Goal: Task Accomplishment & Management: Complete application form

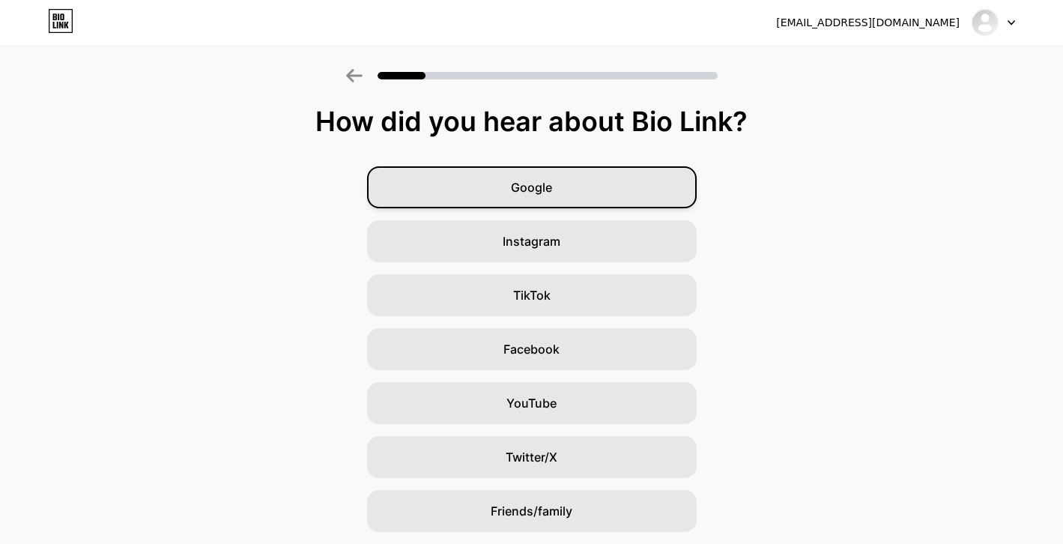
click at [541, 186] on span "Google" at bounding box center [531, 187] width 41 height 18
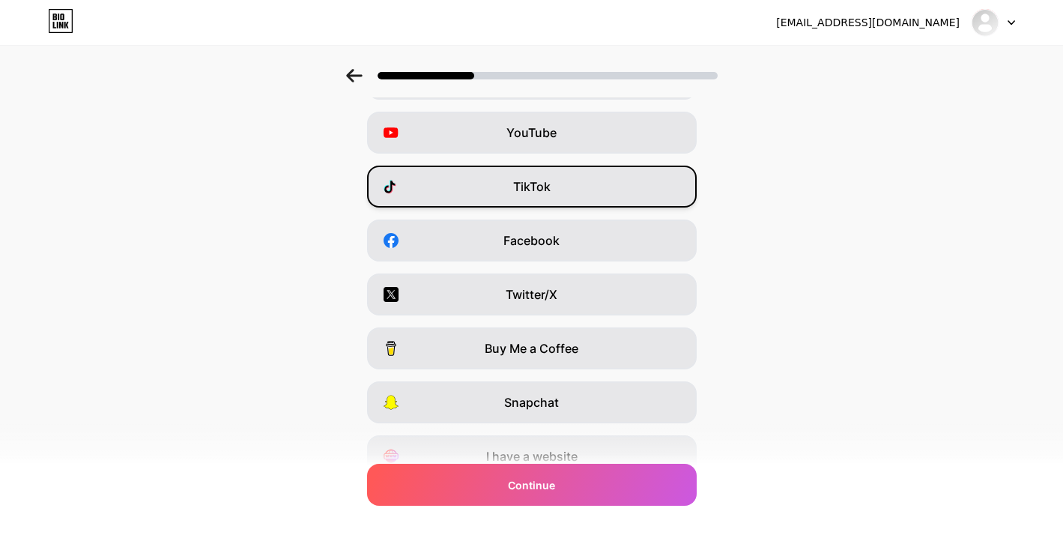
scroll to position [177, 0]
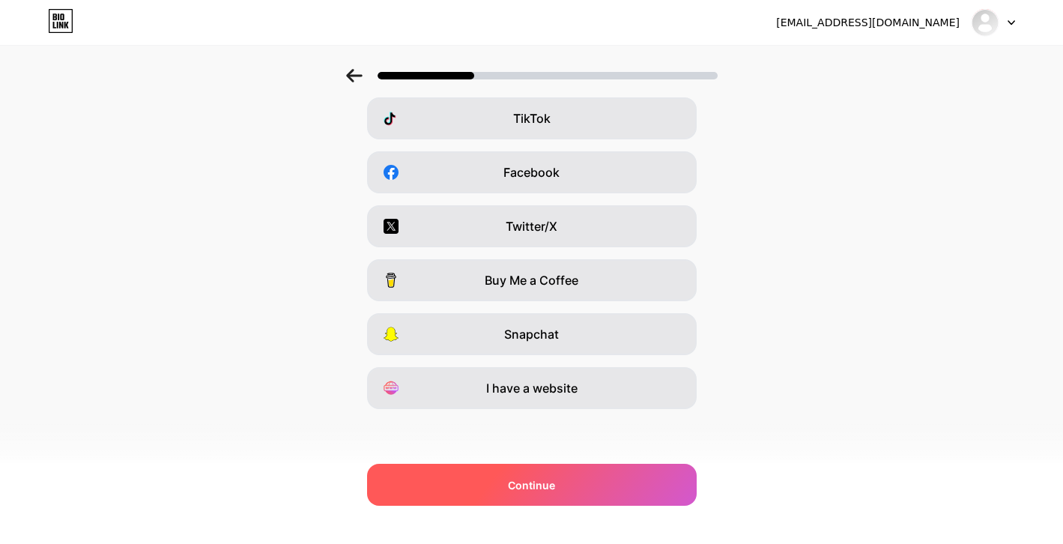
click at [533, 496] on div "Continue" at bounding box center [531, 485] width 329 height 42
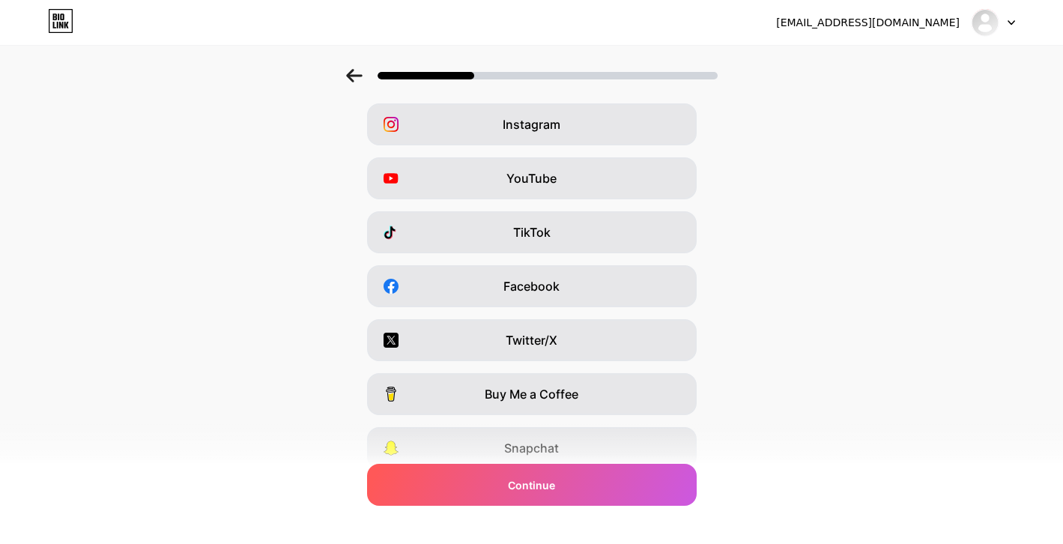
scroll to position [150, 0]
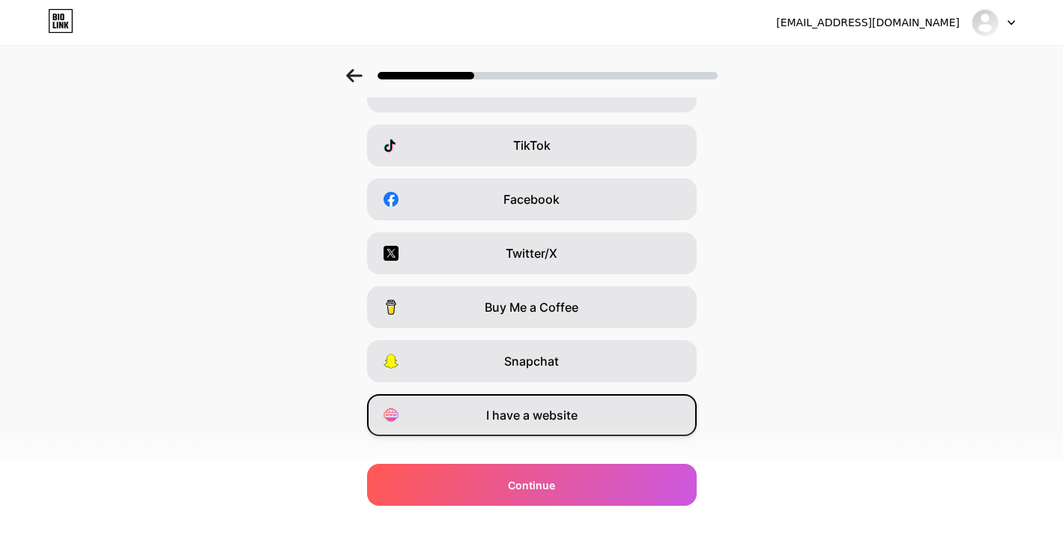
click at [561, 413] on span "I have a website" at bounding box center [531, 415] width 91 height 18
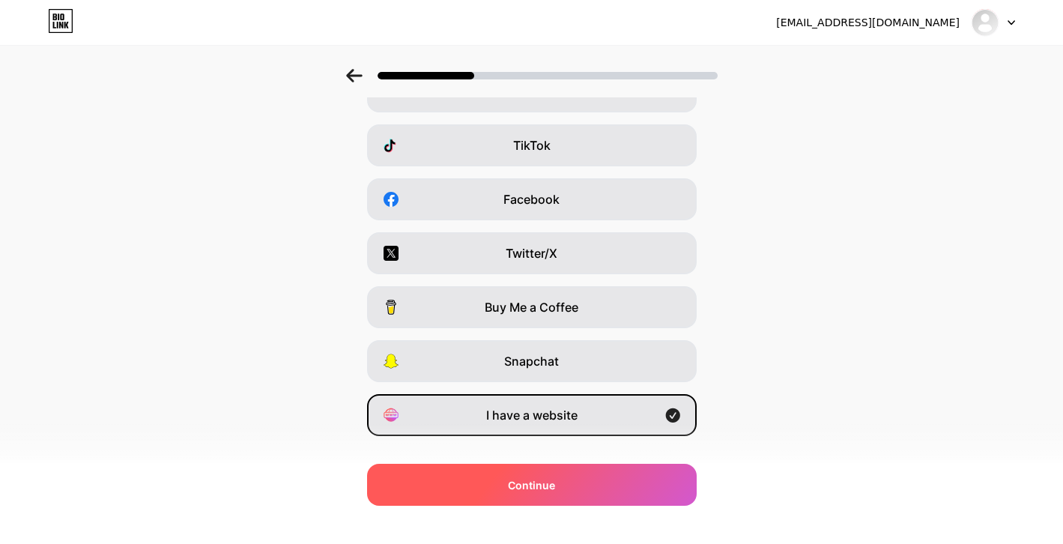
click at [536, 495] on div "Continue" at bounding box center [531, 485] width 329 height 42
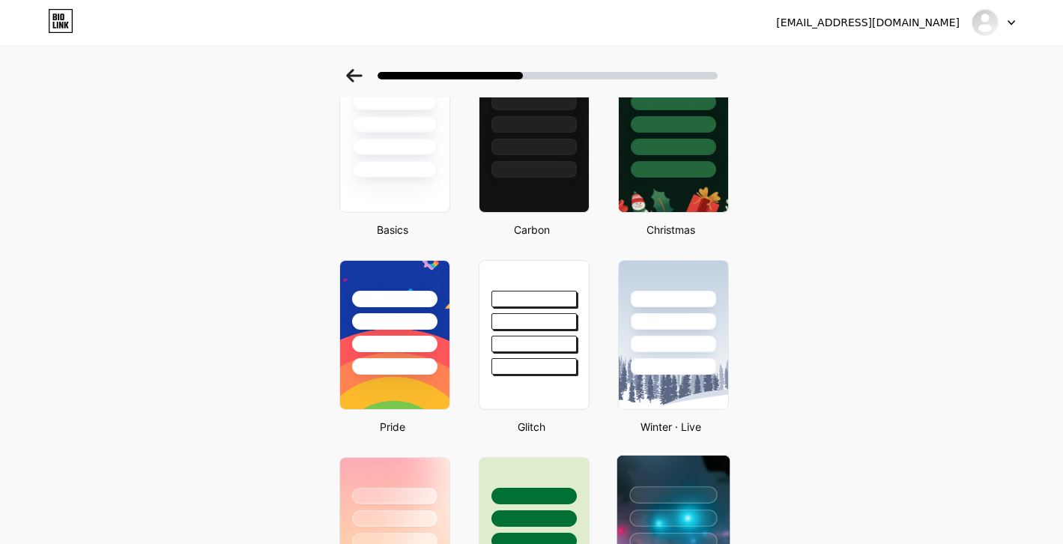
scroll to position [300, 0]
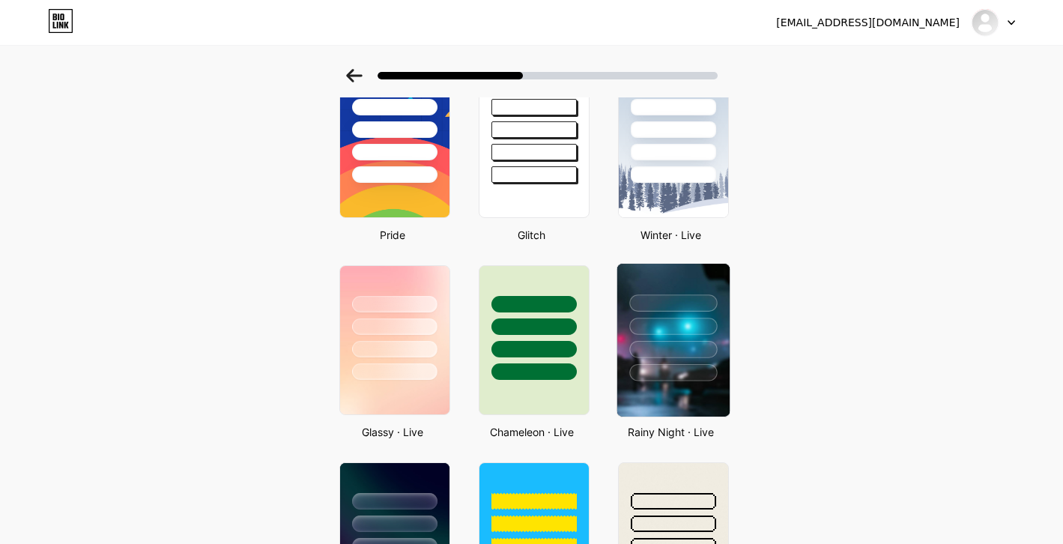
click at [716, 354] on div at bounding box center [673, 349] width 88 height 17
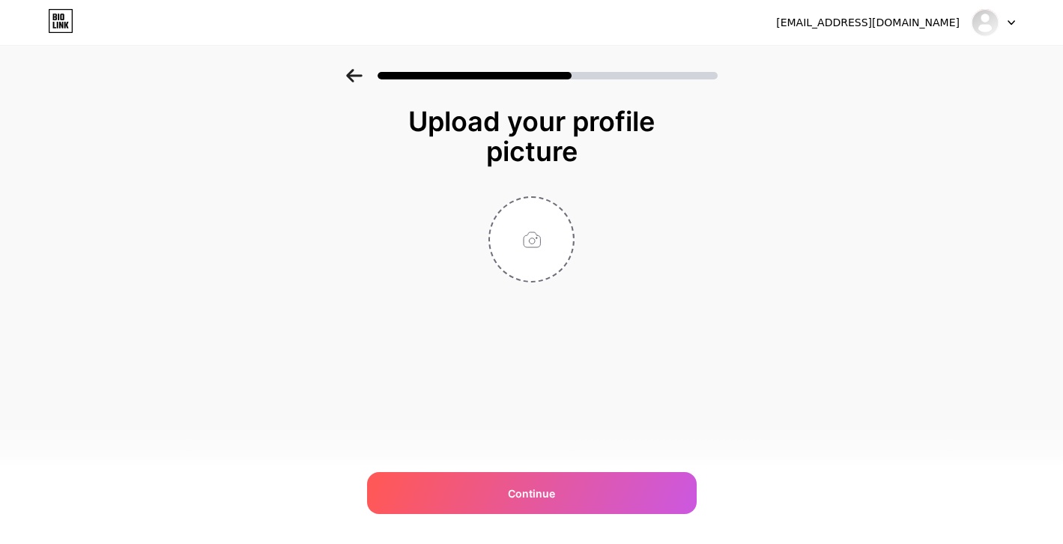
scroll to position [0, 0]
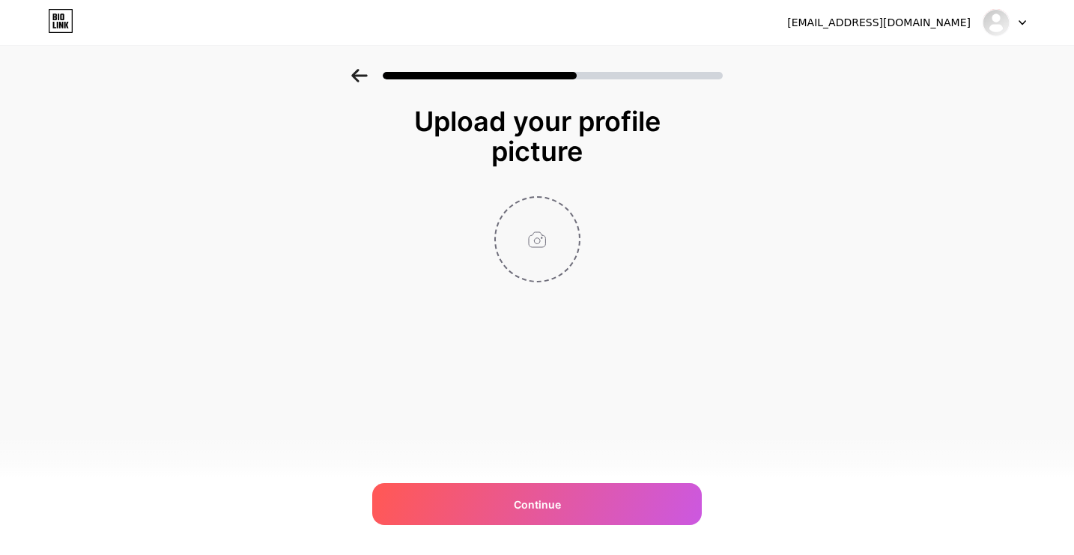
click at [533, 247] on input "file" at bounding box center [537, 239] width 83 height 83
type input "C:\fakepath\Daftar-Slot-Gacor.jpg"
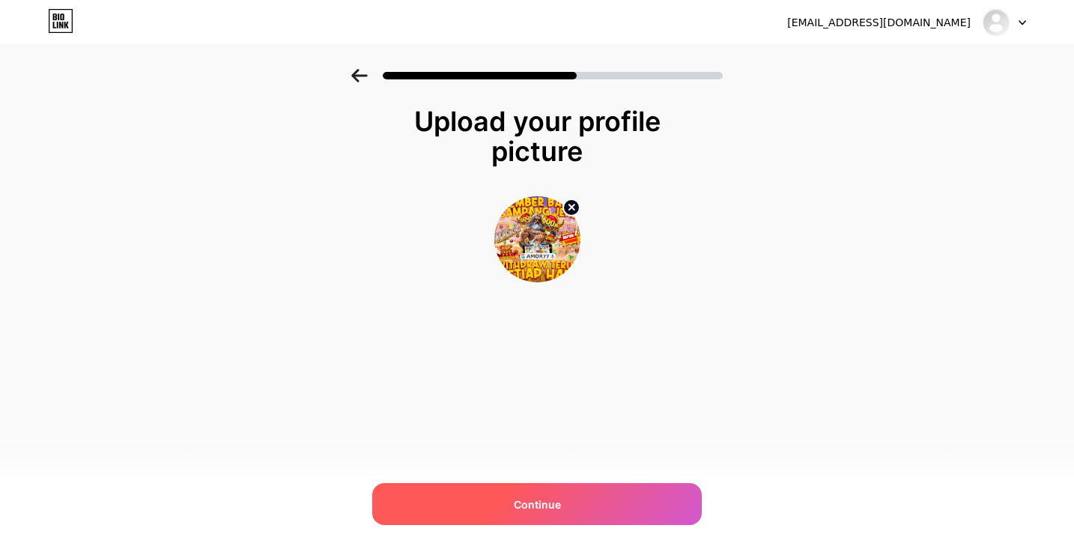
click at [597, 502] on div "Continue" at bounding box center [536, 504] width 329 height 42
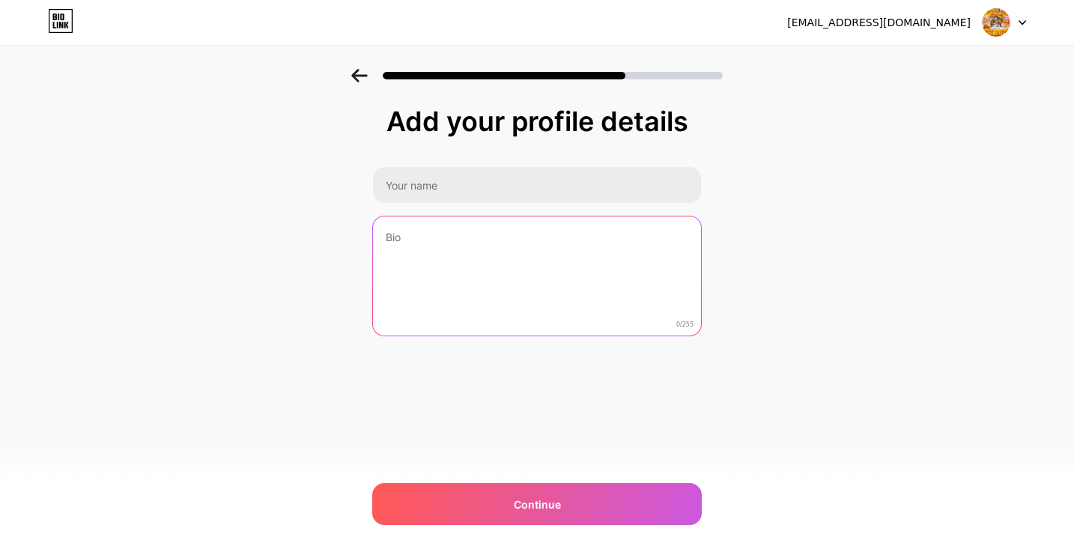
click at [547, 282] on textarea at bounding box center [537, 276] width 328 height 121
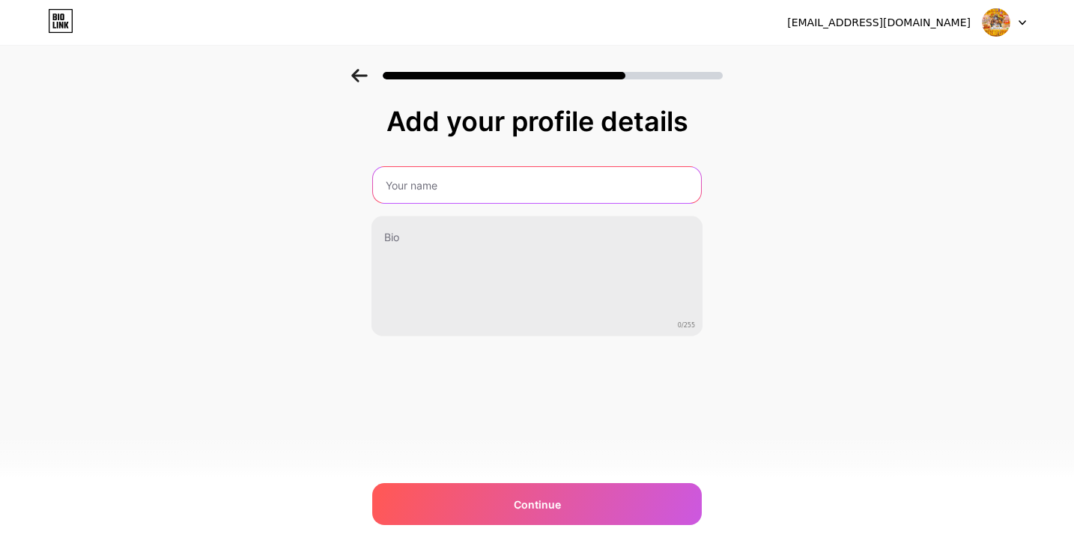
click at [535, 188] on input "text" at bounding box center [537, 185] width 328 height 36
type input "AMOR77GACOR"
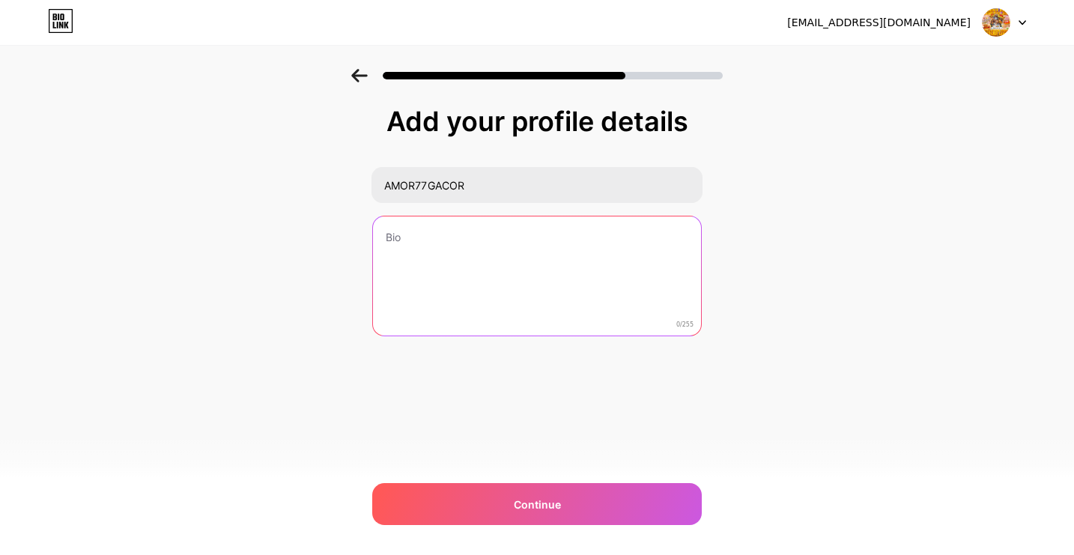
click at [505, 234] on textarea at bounding box center [537, 276] width 328 height 121
click at [525, 239] on textarea "AMOR77 WEB TERPERCAYA 2025" at bounding box center [536, 277] width 331 height 122
click at [529, 236] on textarea "AMOR77 WEB TERPERCAYA 2025" at bounding box center [536, 277] width 331 height 122
click at [556, 265] on textarea "AMOR77 WEB TERPERCAYA 2025" at bounding box center [536, 277] width 331 height 122
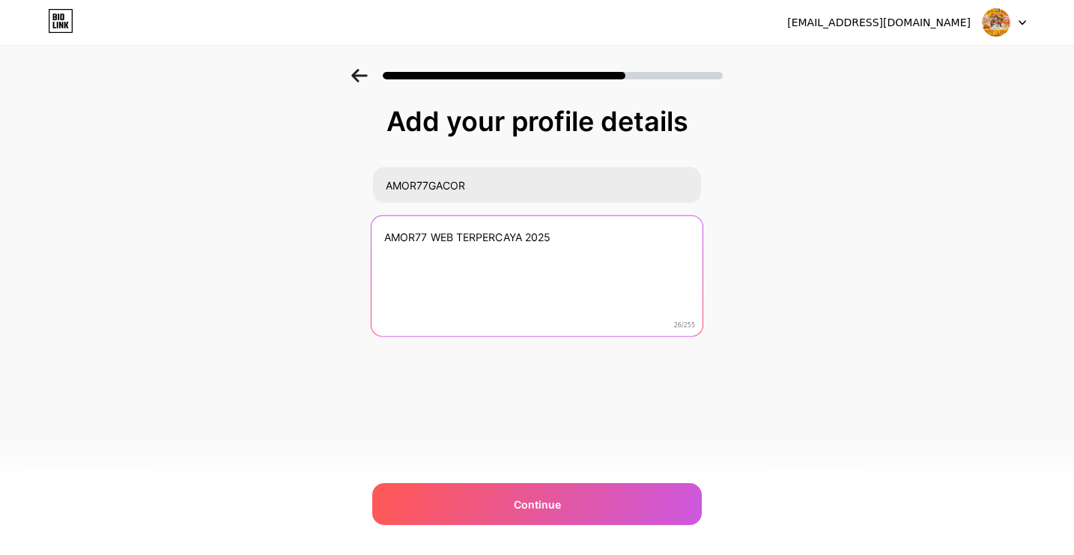
click at [429, 237] on textarea "AMOR77 WEB TERPERCAYA 2025" at bounding box center [536, 277] width 331 height 122
click at [459, 234] on textarea "AMOR77 WEB TERPERCAYA 2025" at bounding box center [536, 277] width 331 height 122
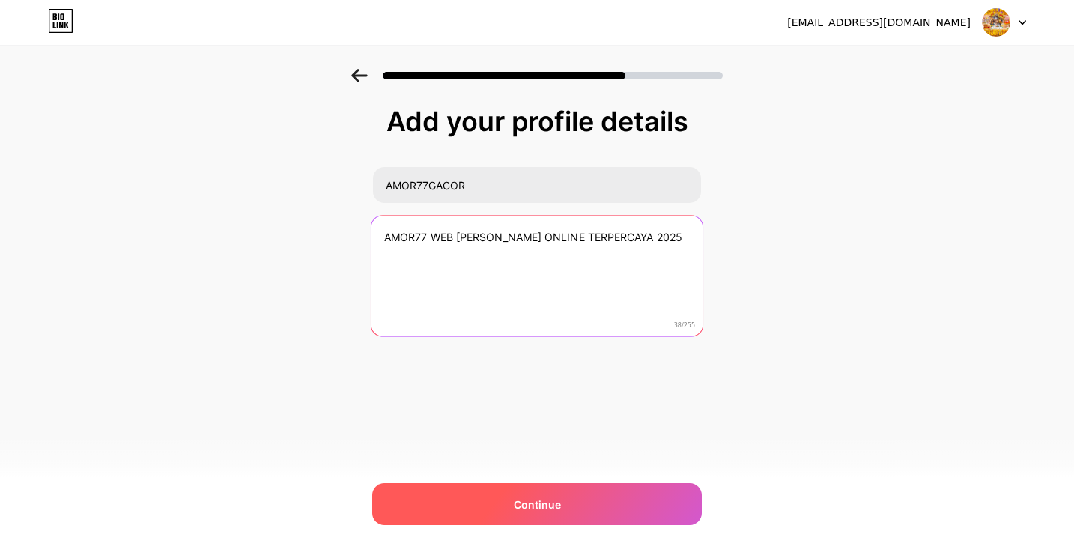
type textarea "AMOR77 WEB [PERSON_NAME] ONLINE TERPERCAYA 2025"
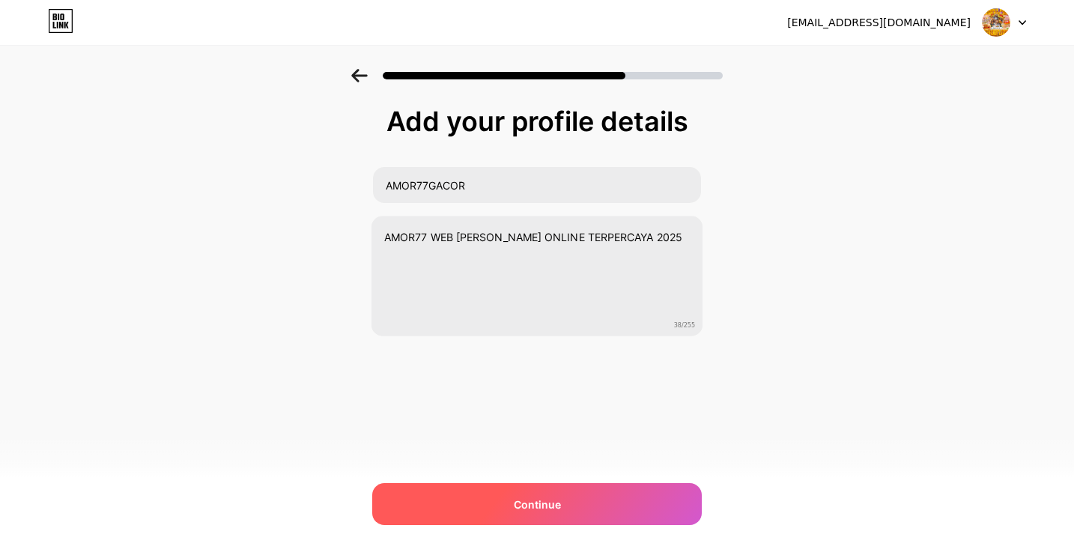
click at [567, 508] on div "Continue" at bounding box center [536, 504] width 329 height 42
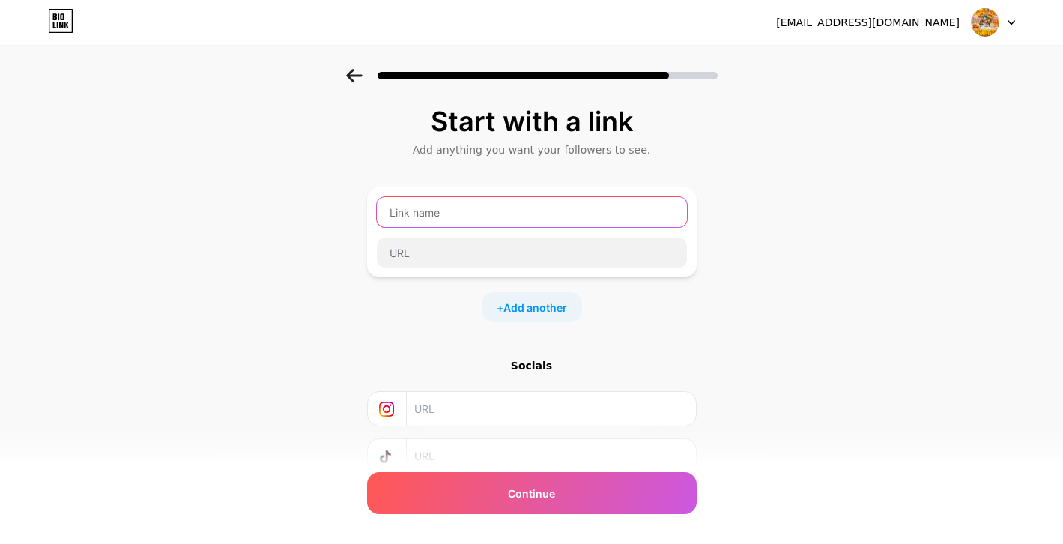
click at [505, 214] on input "text" at bounding box center [532, 212] width 310 height 30
type input "AMOR77WIN"
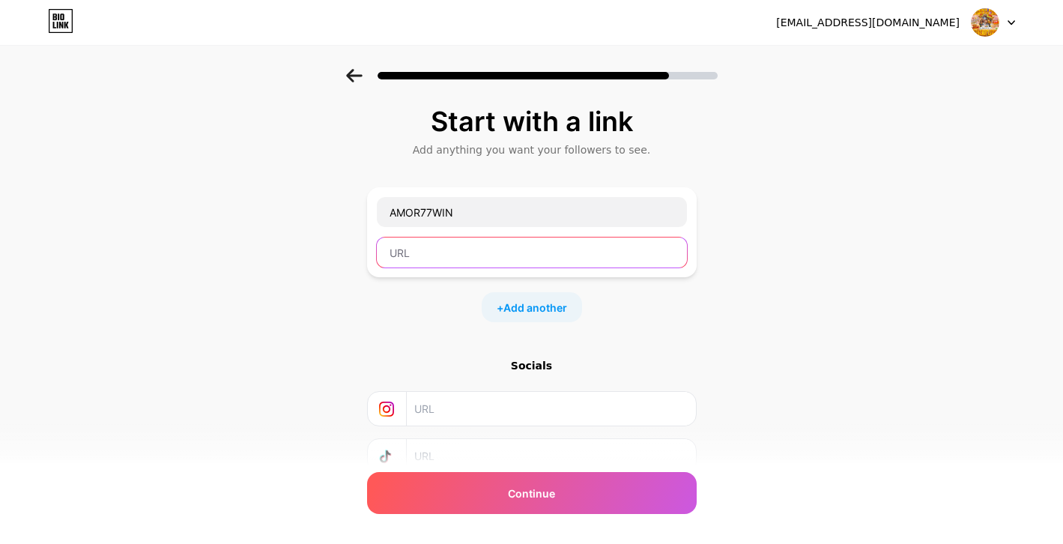
click at [502, 252] on input "text" at bounding box center [532, 252] width 310 height 30
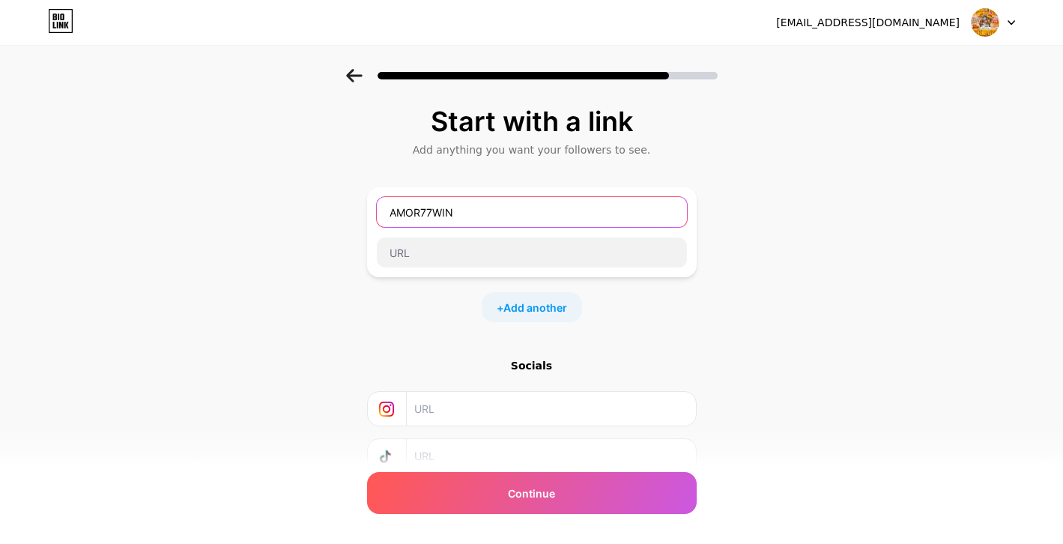
click at [541, 209] on input "AMOR77WIN" at bounding box center [532, 212] width 310 height 30
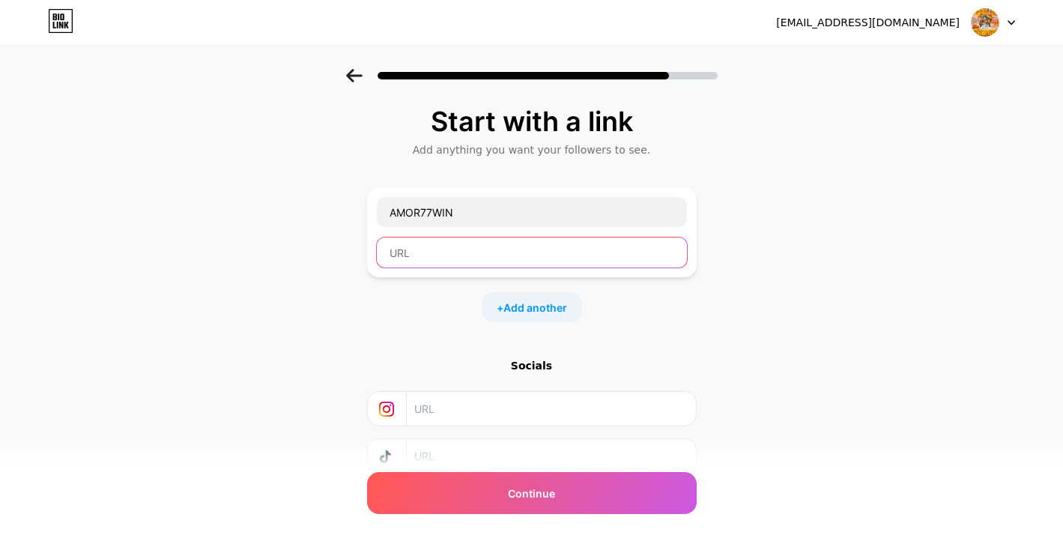
click at [449, 257] on input "text" at bounding box center [532, 252] width 310 height 30
paste input "[URL][DOMAIN_NAME]"
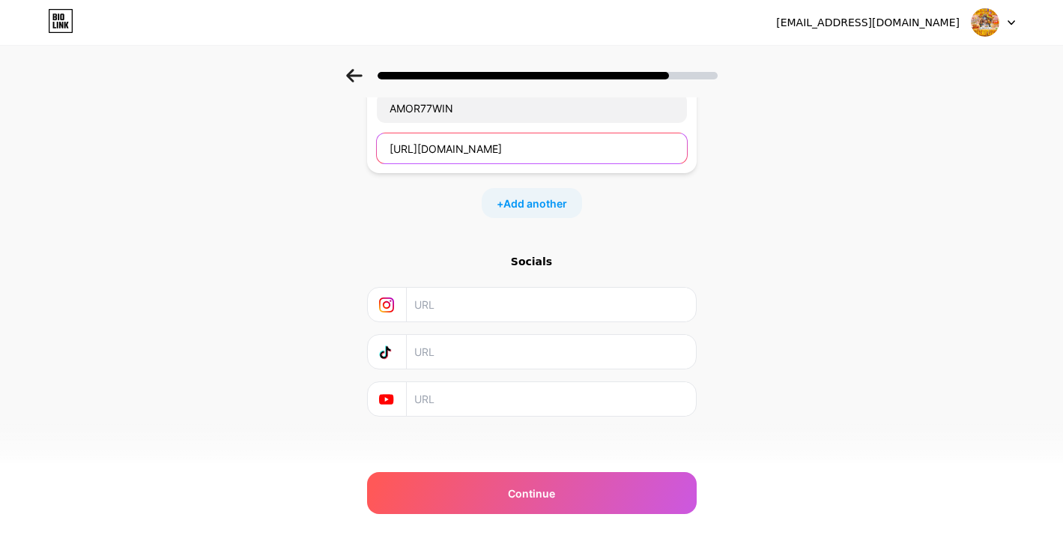
scroll to position [112, 0]
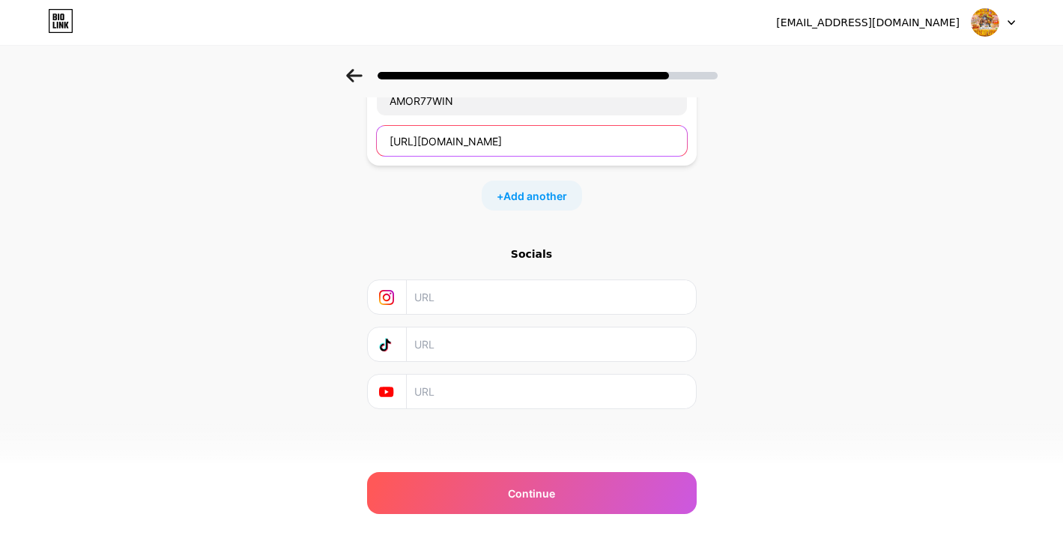
type input "[URL][DOMAIN_NAME]"
click at [803, 276] on div "Start with a link Add anything you want your followers to see. AMOR77WIN [URL][…" at bounding box center [531, 220] width 1063 height 526
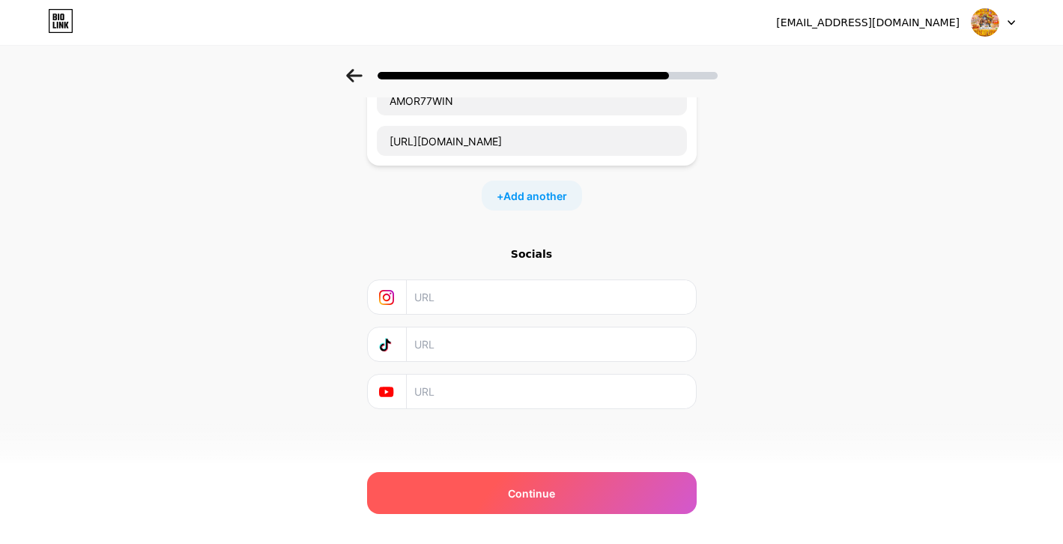
click at [551, 502] on div "Continue" at bounding box center [531, 493] width 329 height 42
click at [562, 492] on div "Continue" at bounding box center [531, 493] width 329 height 42
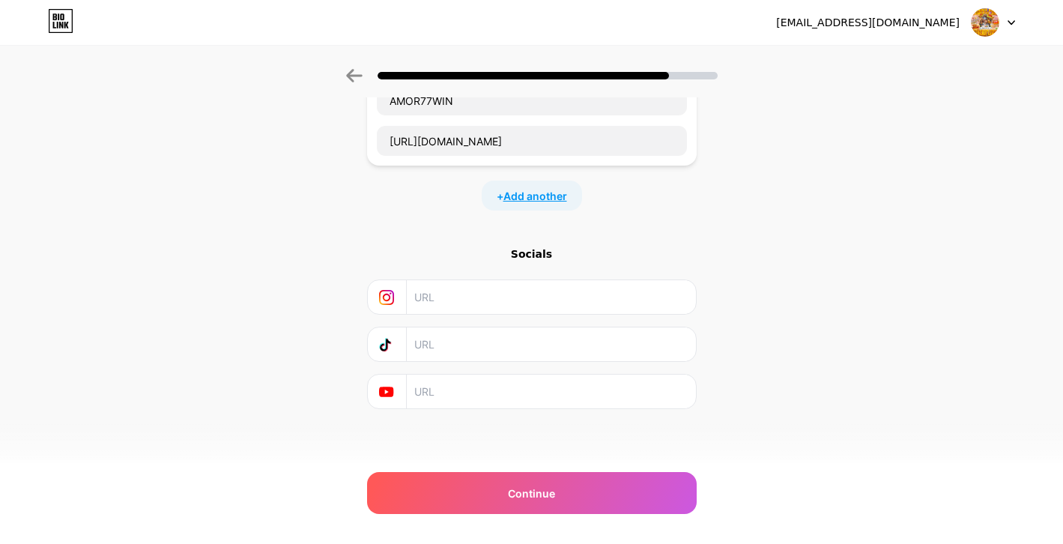
click at [541, 199] on span "Add another" at bounding box center [535, 196] width 64 height 16
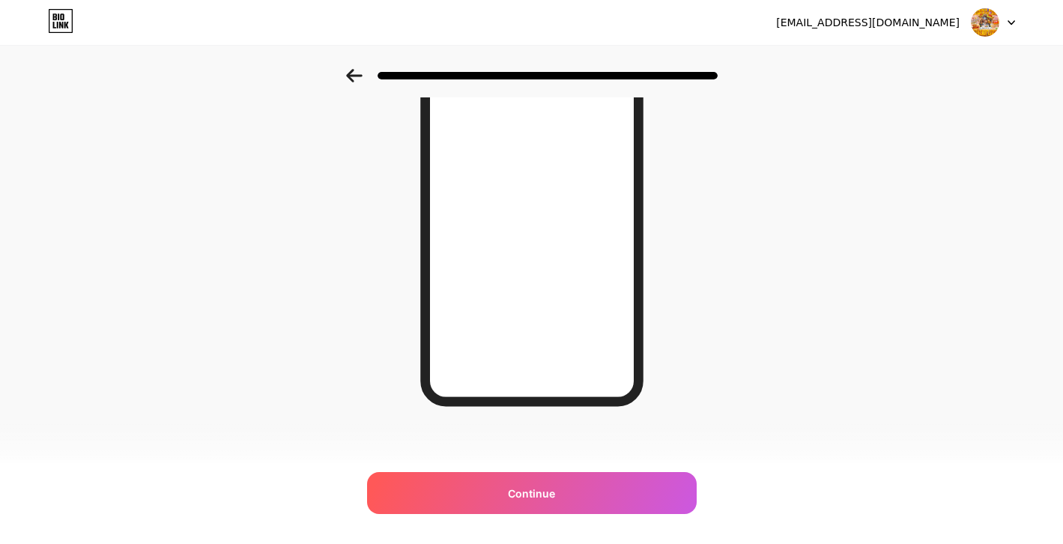
scroll to position [209, 0]
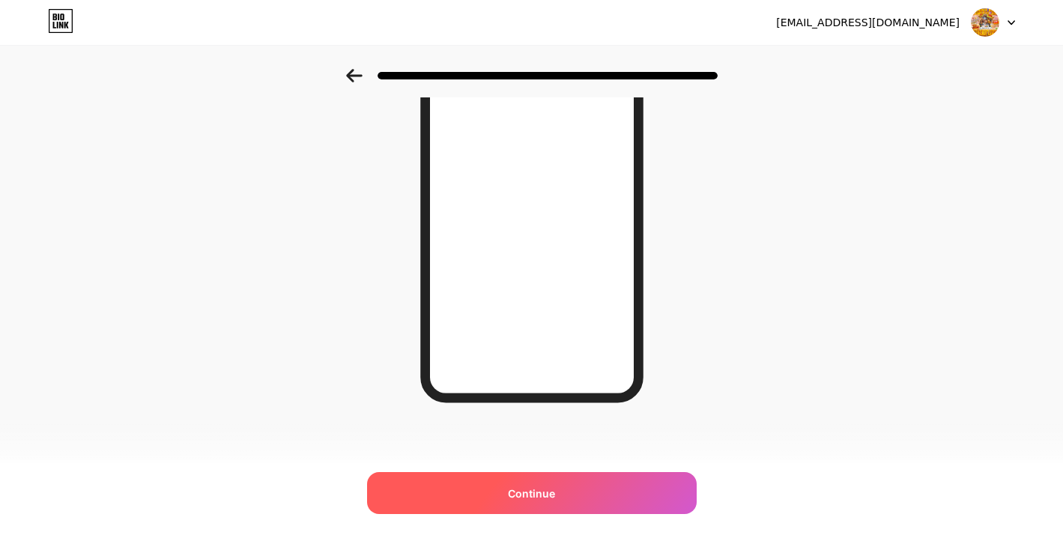
click at [527, 493] on span "Continue" at bounding box center [531, 493] width 47 height 16
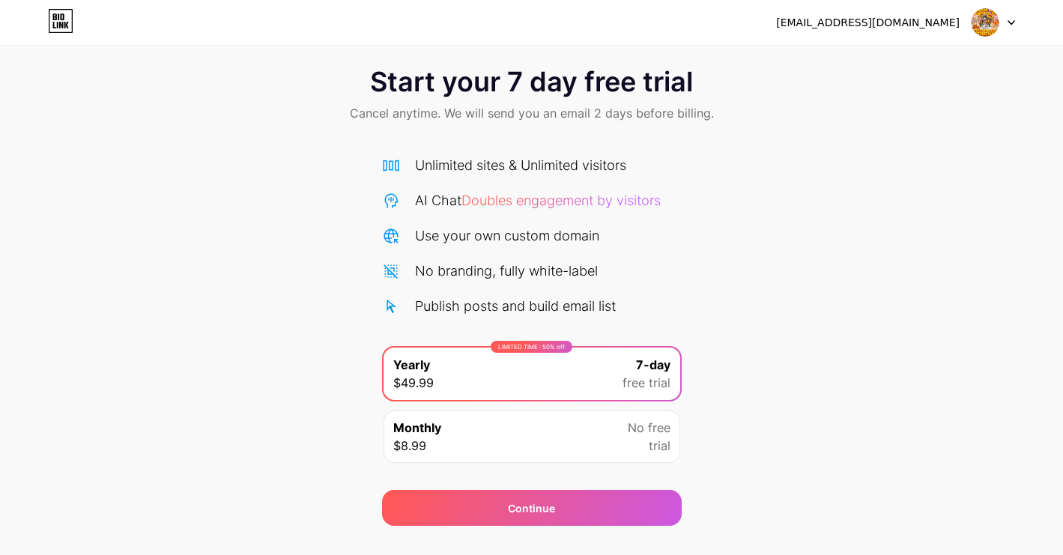
scroll to position [48, 0]
